Goal: Contribute content: Contribute content

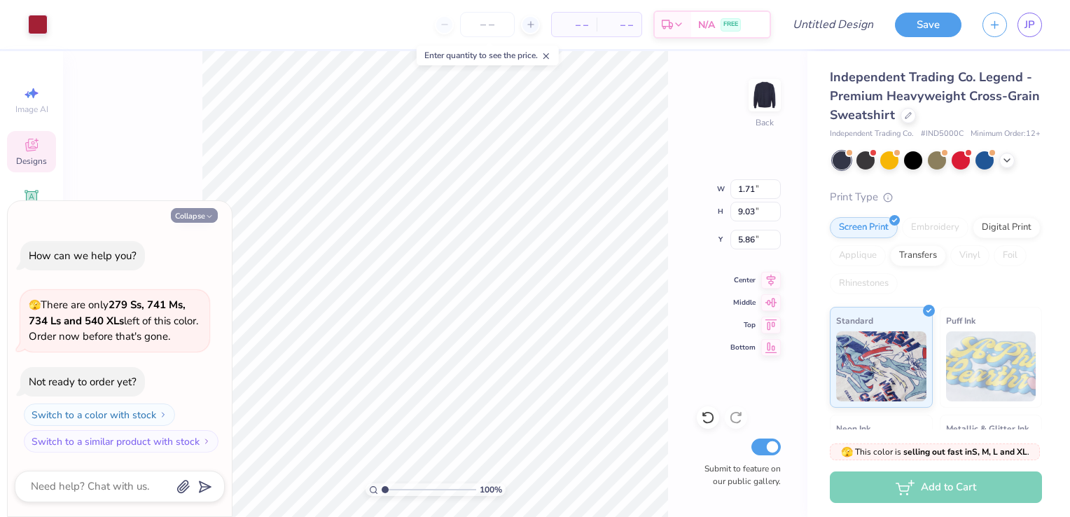
click at [201, 213] on button "Collapse" at bounding box center [194, 215] width 47 height 15
type textarea "x"
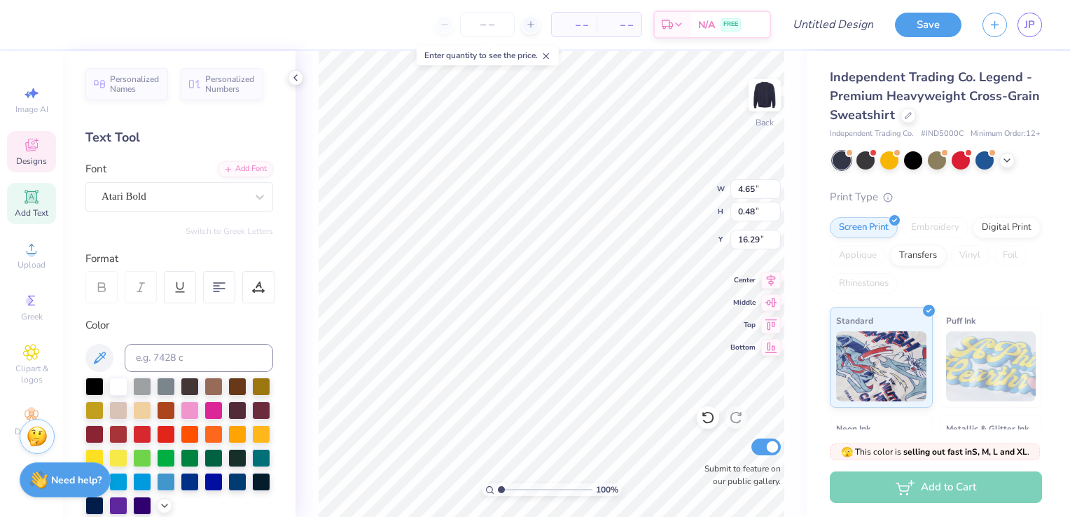
type input "0.59"
type input "0.41"
type input "16.37"
type input "16.42"
type input "6.25"
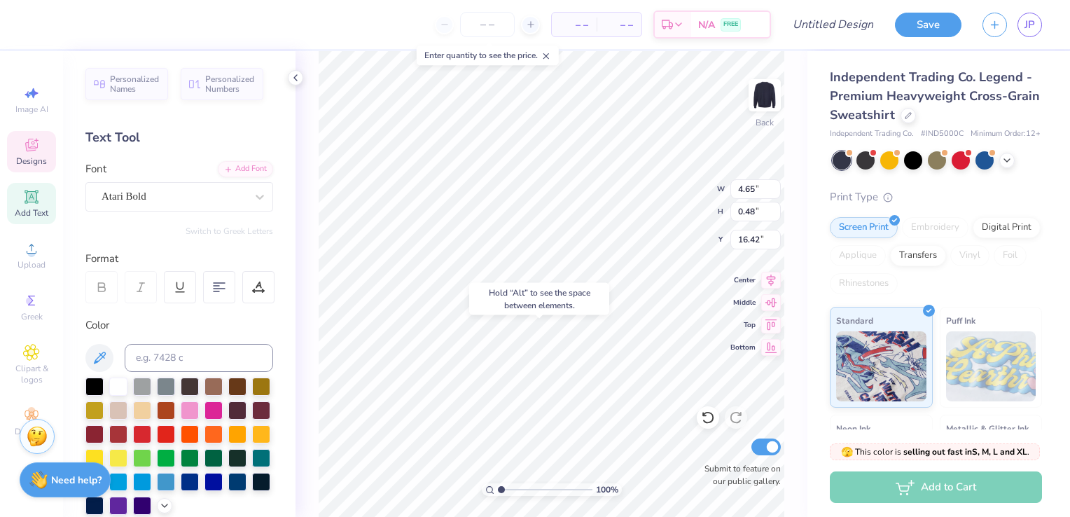
type input "1.10"
type input "16.90"
type input "16.52"
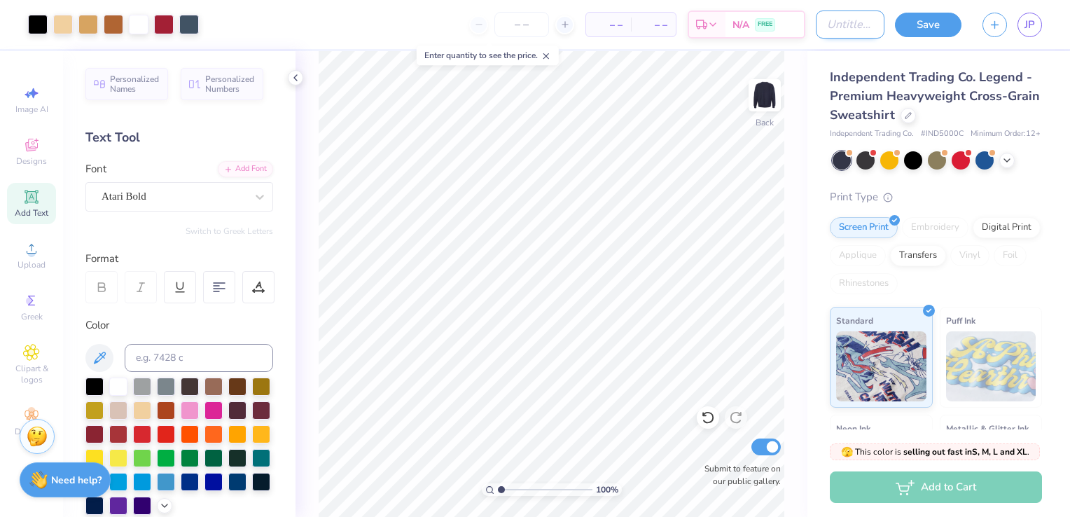
click at [848, 29] on input "Design Title" at bounding box center [850, 25] width 69 height 28
type input "Delta Gamma"
click at [918, 24] on button "Save" at bounding box center [928, 23] width 67 height 25
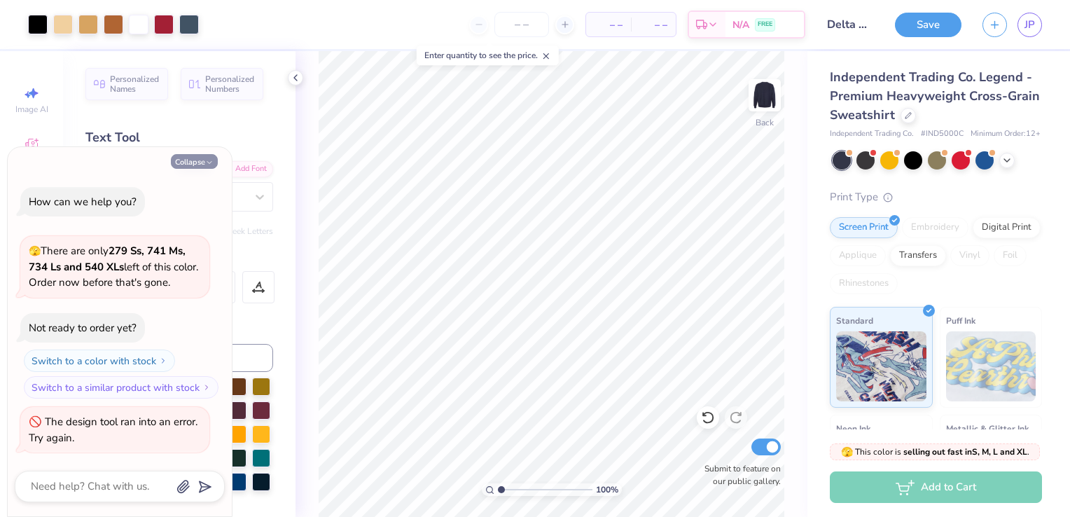
click at [205, 163] on button "Collapse" at bounding box center [194, 161] width 47 height 15
type textarea "x"
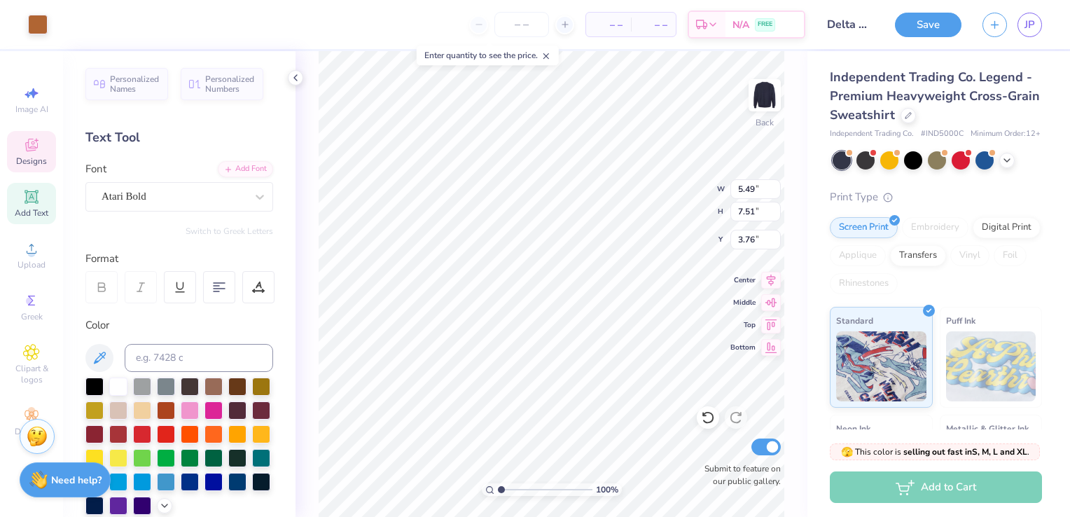
type input "3.76"
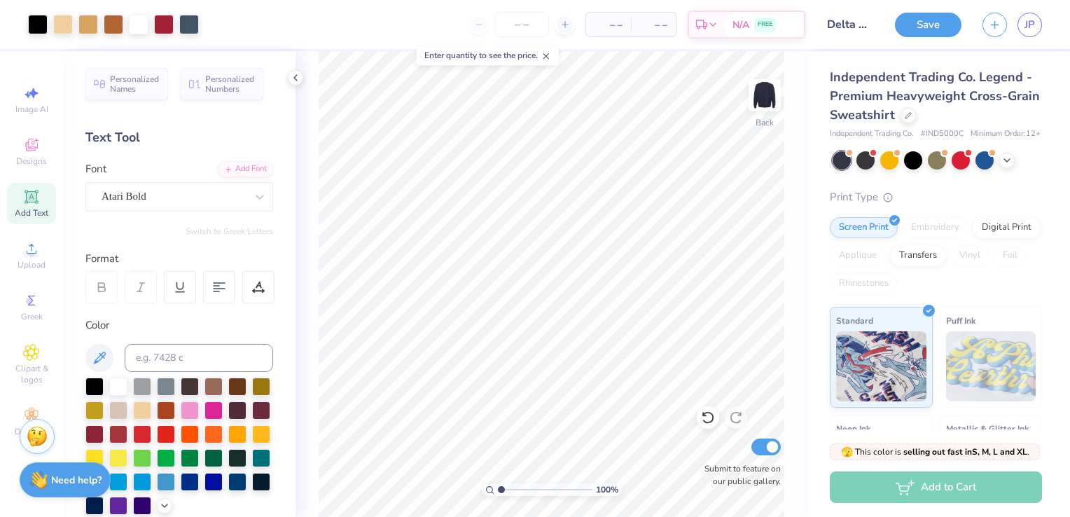
click at [933, 41] on div "Save JP" at bounding box center [982, 24] width 175 height 49
click at [928, 29] on button "Save" at bounding box center [928, 23] width 67 height 25
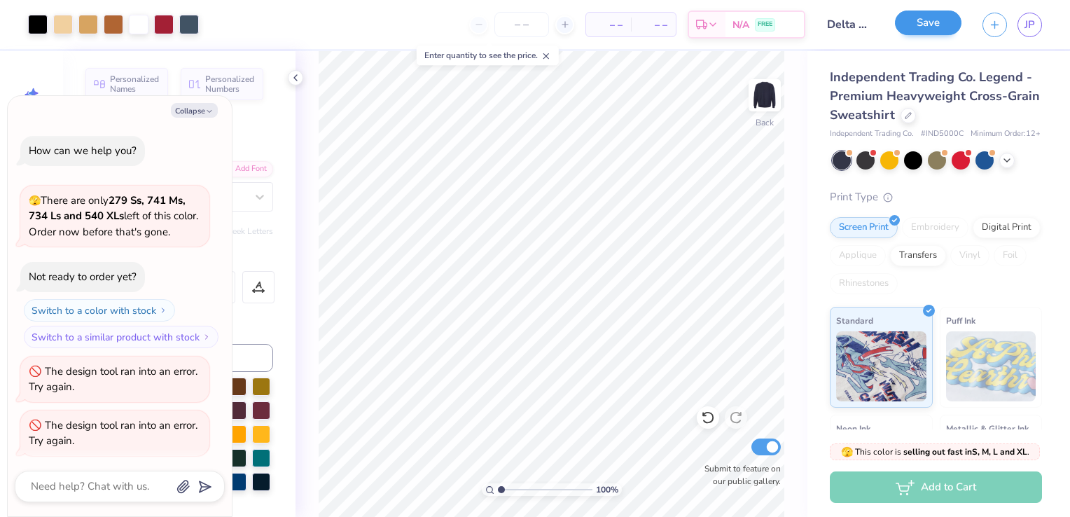
scroll to position [3, 0]
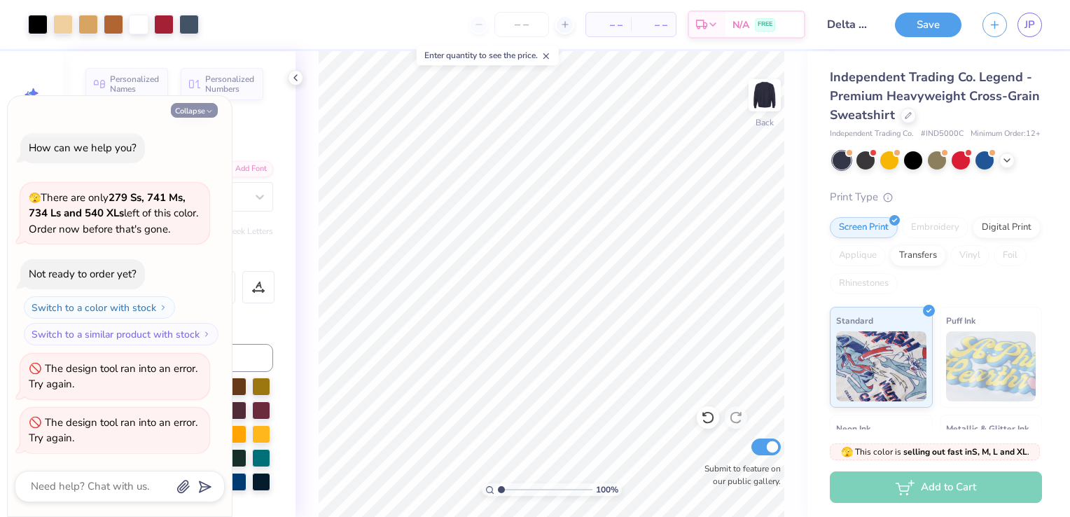
click at [201, 113] on button "Collapse" at bounding box center [194, 110] width 47 height 15
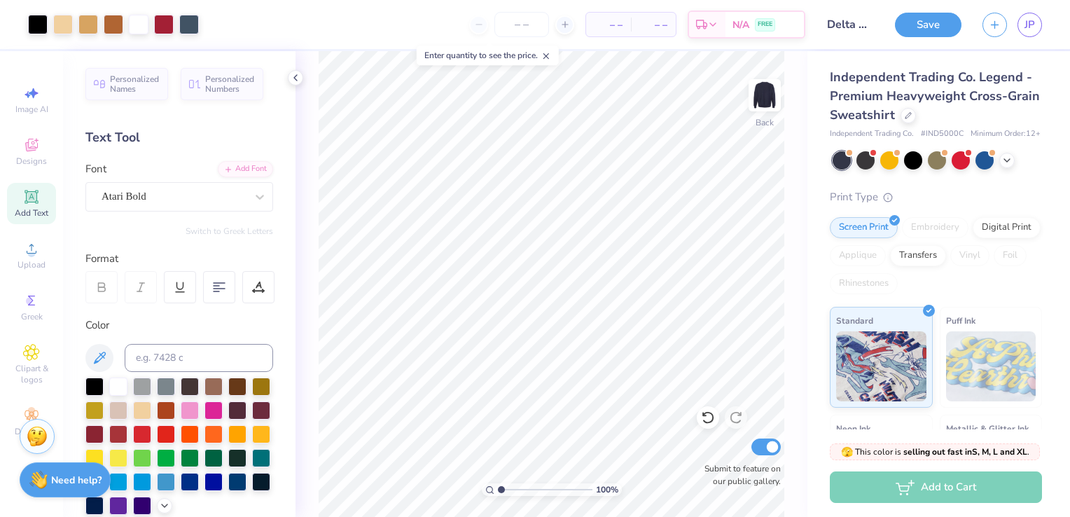
click at [1014, 170] on div at bounding box center [937, 160] width 209 height 18
click at [1005, 165] on icon at bounding box center [1007, 158] width 11 height 11
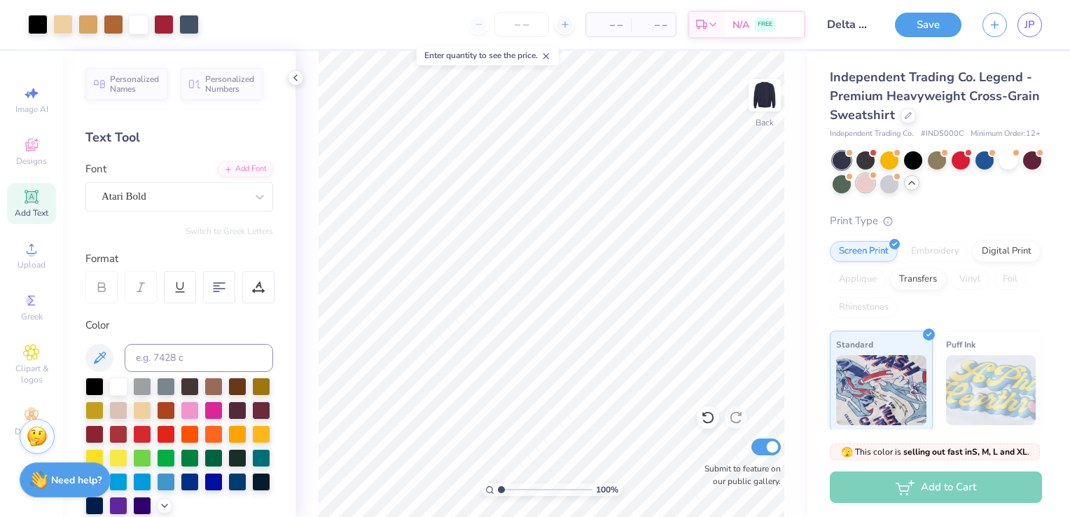
click at [875, 192] on div at bounding box center [866, 183] width 18 height 18
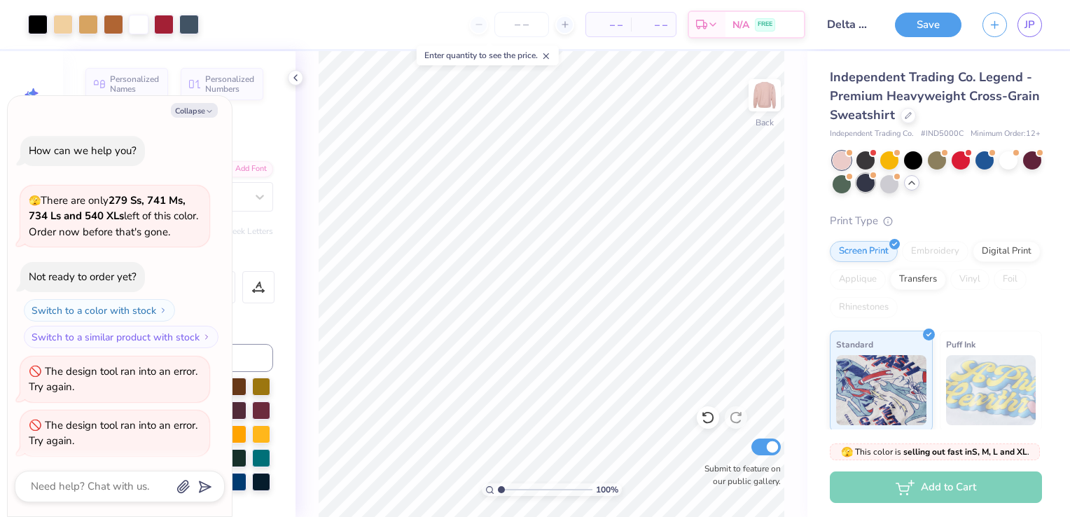
scroll to position [185, 0]
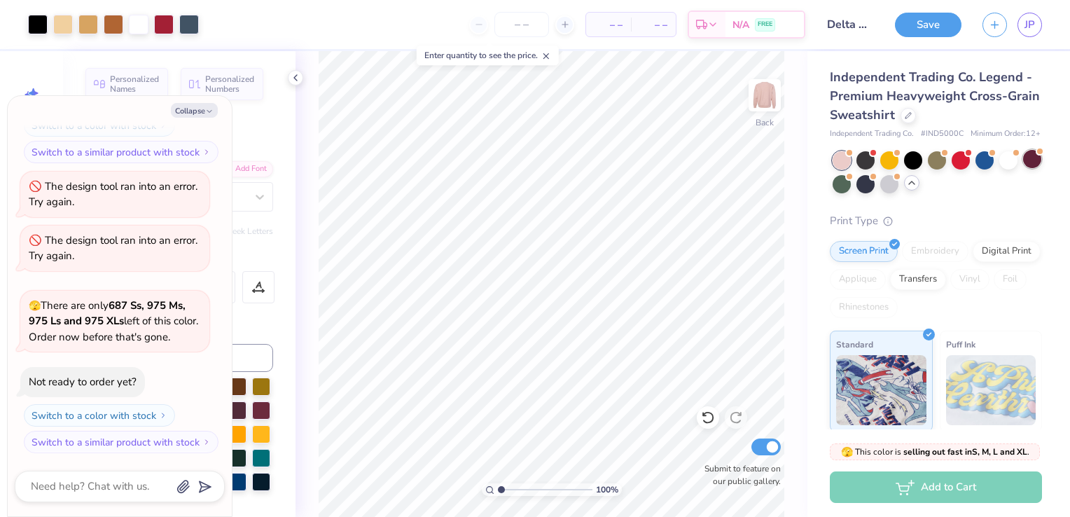
click at [1023, 168] on div at bounding box center [1032, 159] width 18 height 18
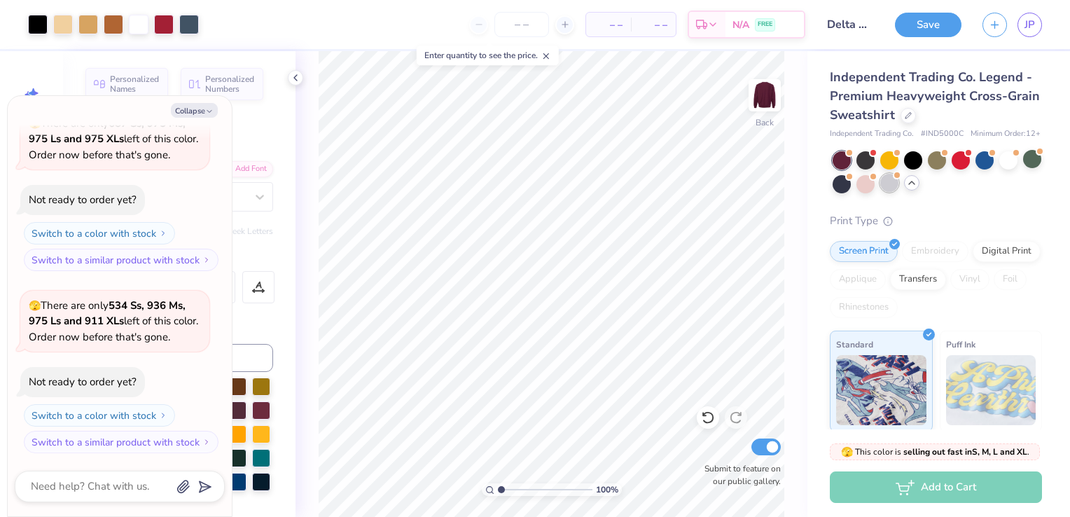
click at [899, 192] on div at bounding box center [890, 183] width 18 height 18
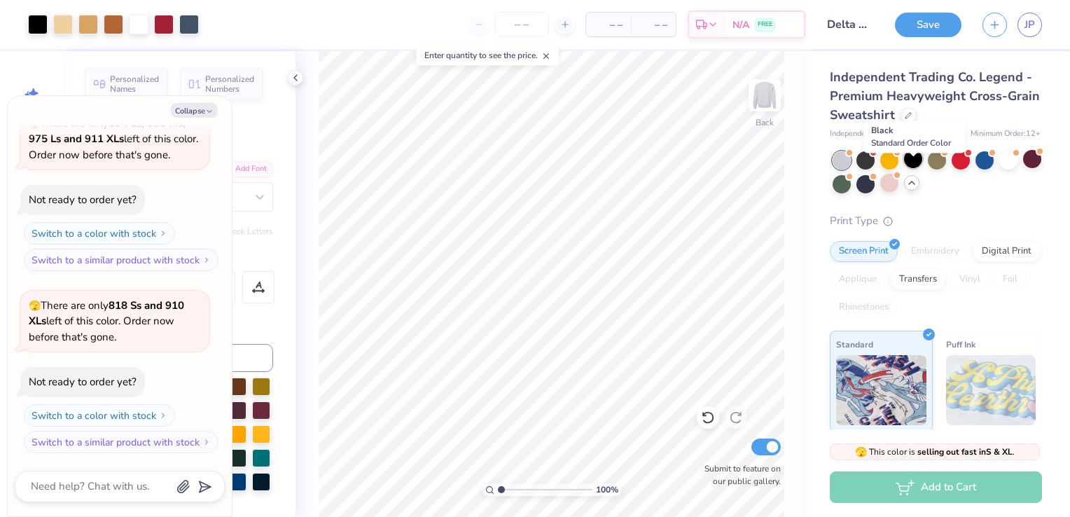
click at [906, 168] on div at bounding box center [913, 159] width 18 height 18
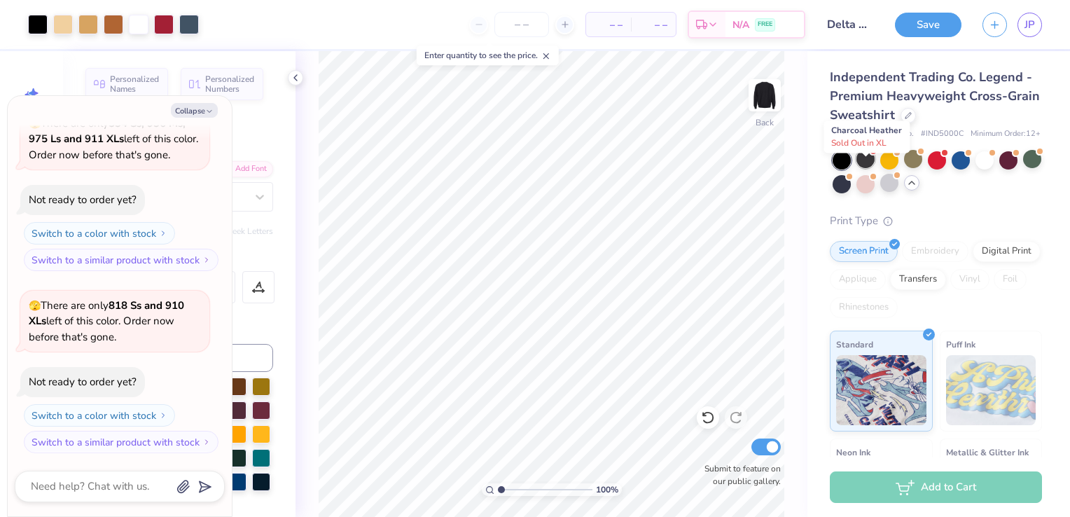
click at [862, 166] on div at bounding box center [866, 159] width 18 height 18
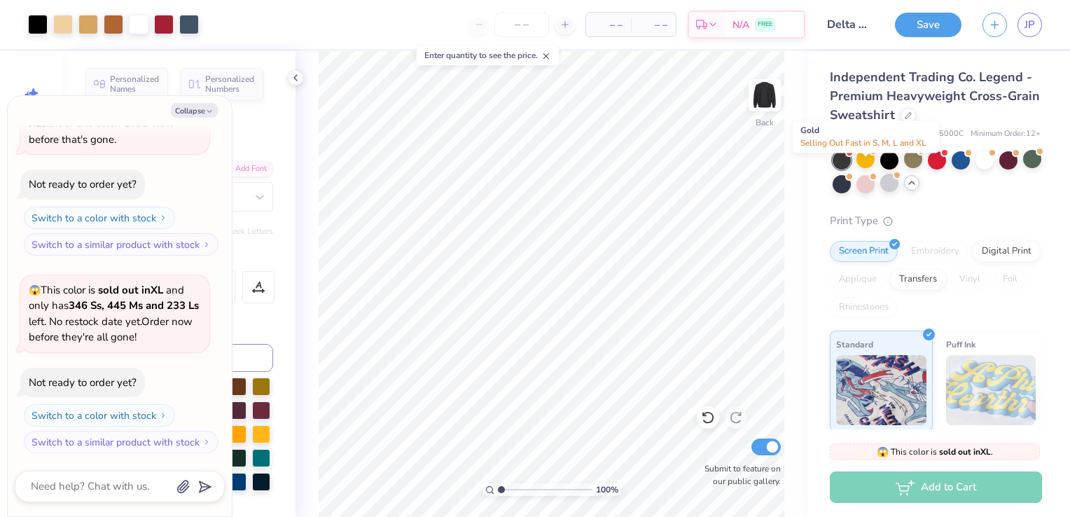
type textarea "x"
